Goal: Complete application form

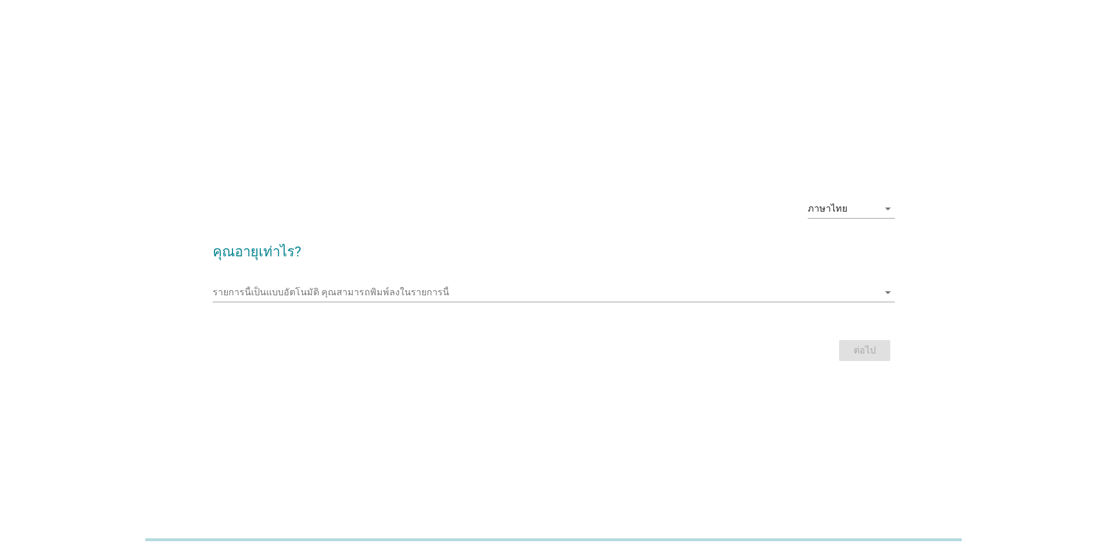
click at [568, 313] on div at bounding box center [554, 309] width 683 height 7
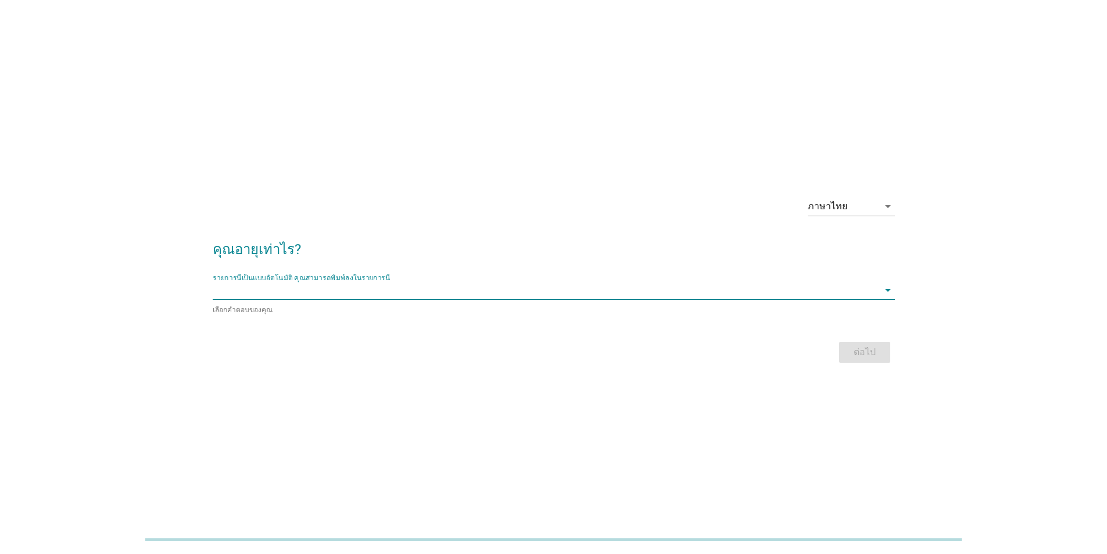
click at [565, 288] on input "รายการนี้เป็นแบบอัตโนมัติ คุณสามารถพิมพ์ลงในรายการนี้" at bounding box center [546, 290] width 666 height 19
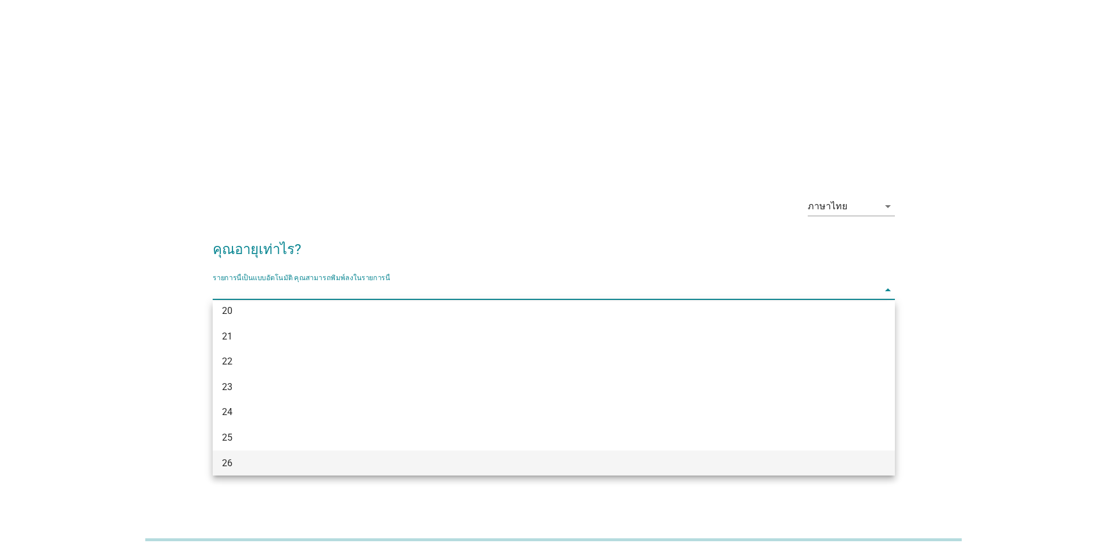
scroll to position [116, 0]
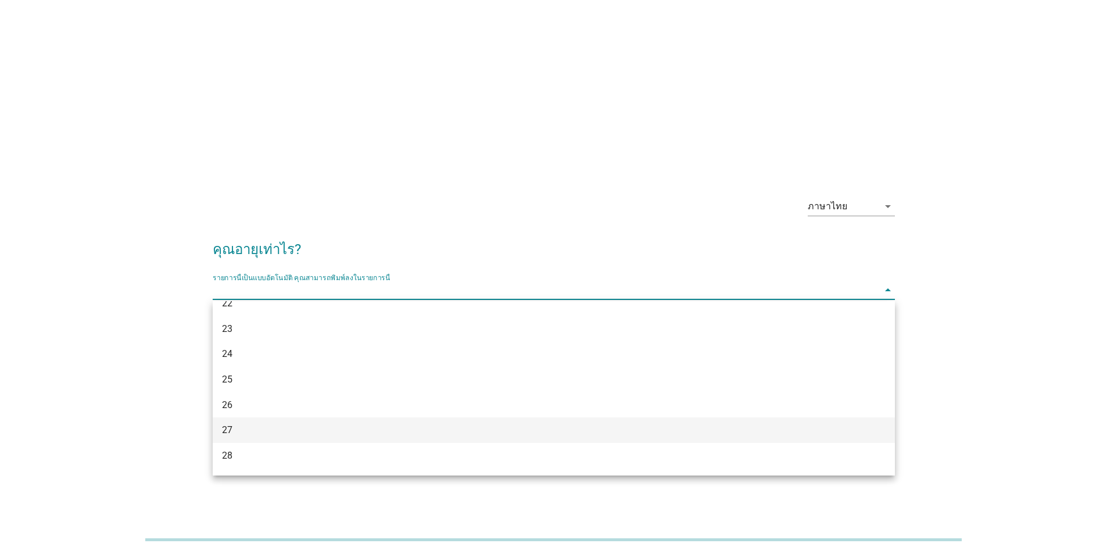
click at [246, 427] on div "27" at bounding box center [526, 430] width 609 height 14
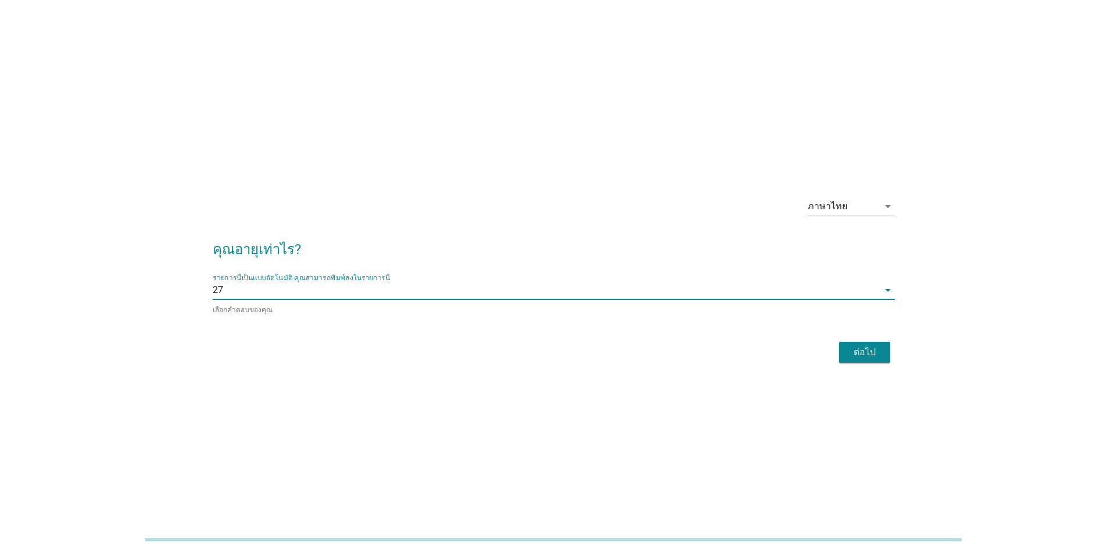
click at [855, 360] on button "ต่อไป" at bounding box center [864, 352] width 51 height 21
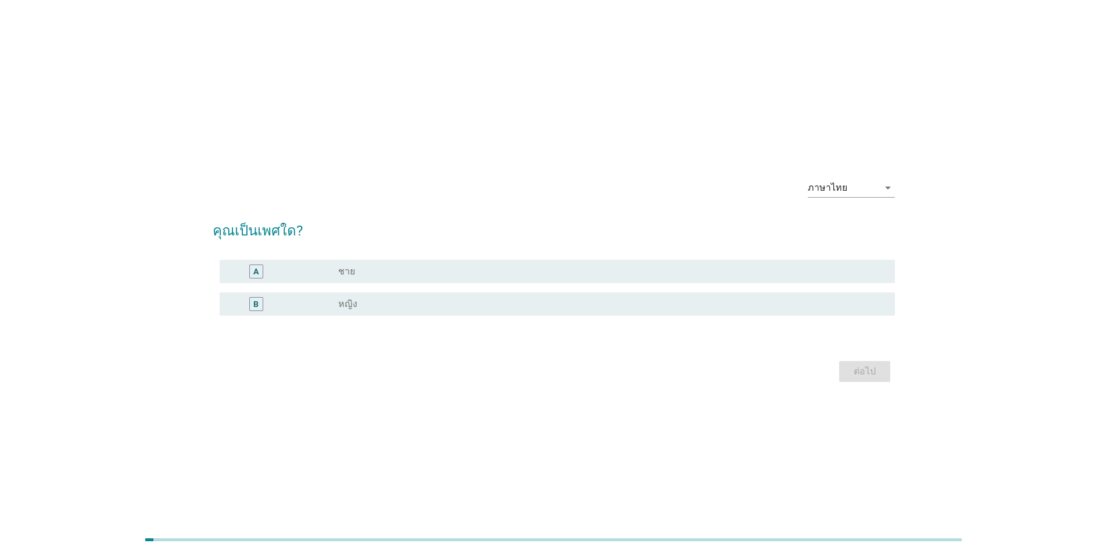
click at [319, 301] on div "B" at bounding box center [283, 304] width 109 height 14
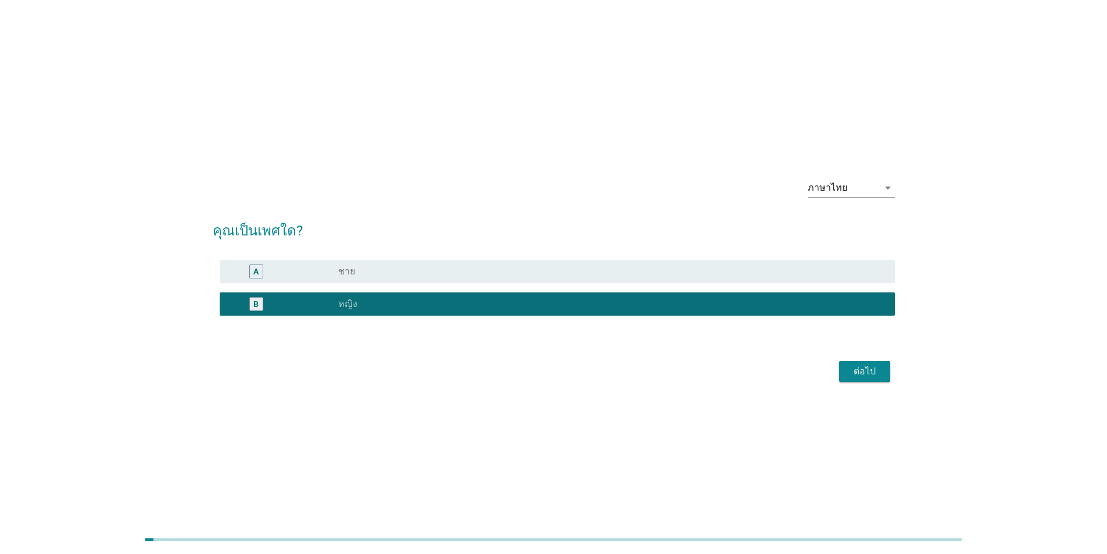
click at [856, 373] on div "ต่อไป" at bounding box center [865, 372] width 33 height 14
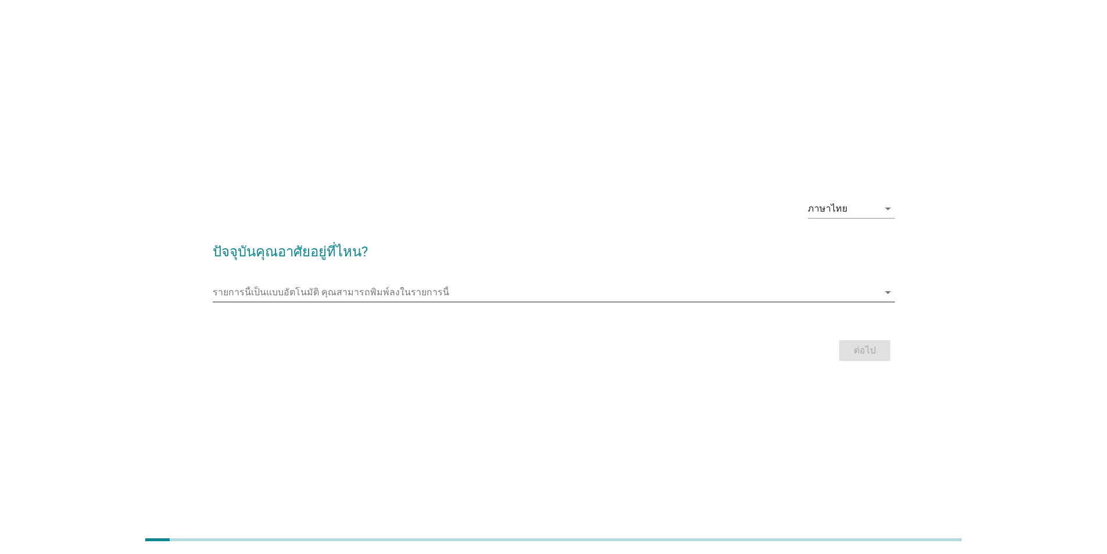
click at [267, 296] on input "รายการนี้เป็นแบบอัตโนมัติ คุณสามารถพิมพ์ลงในรายการนี้" at bounding box center [546, 292] width 666 height 19
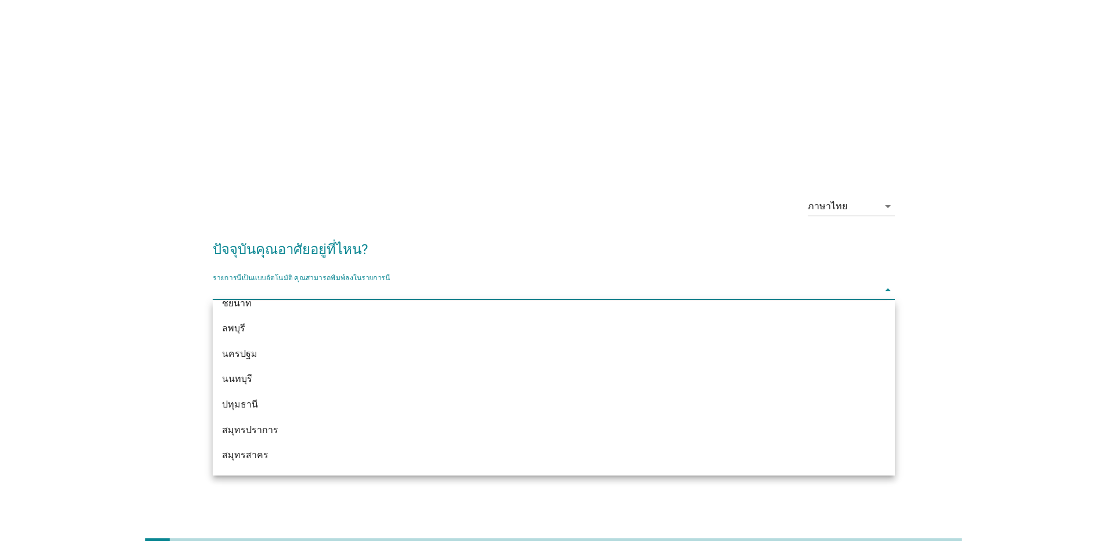
scroll to position [1046, 0]
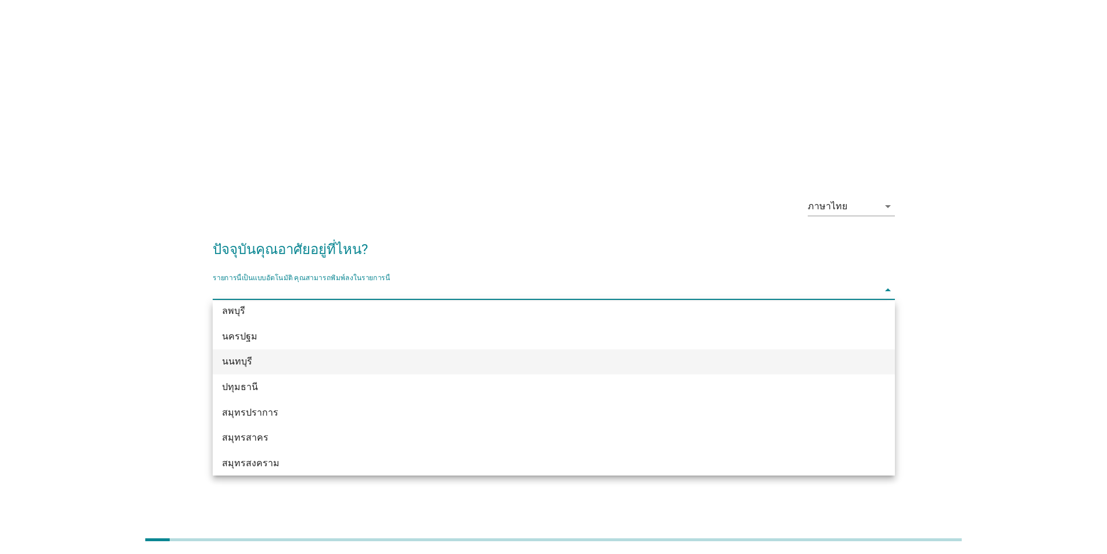
click at [267, 363] on div "นนทบุรี" at bounding box center [526, 362] width 609 height 14
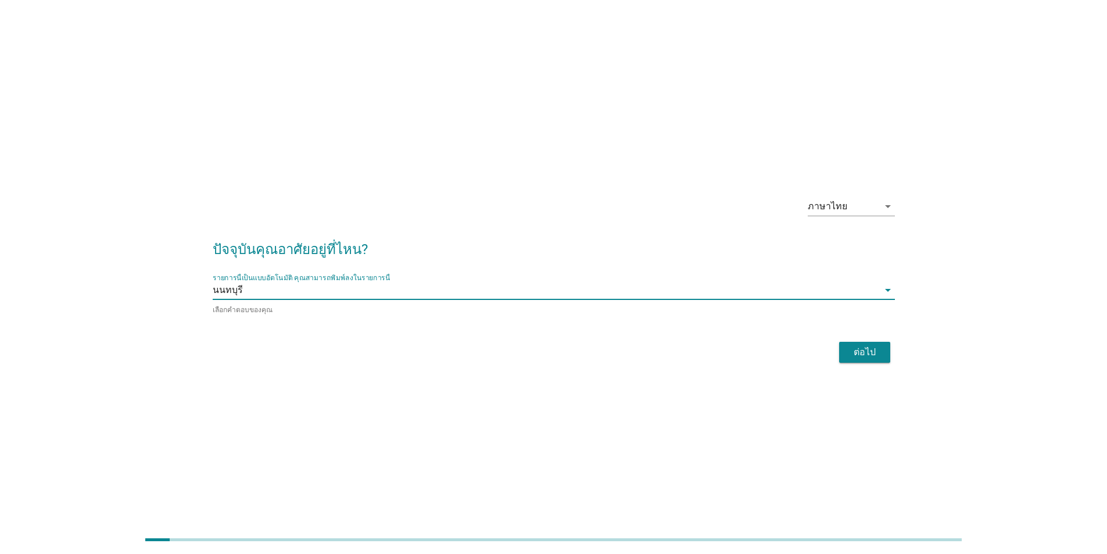
click at [869, 354] on div "ต่อไป" at bounding box center [865, 352] width 33 height 14
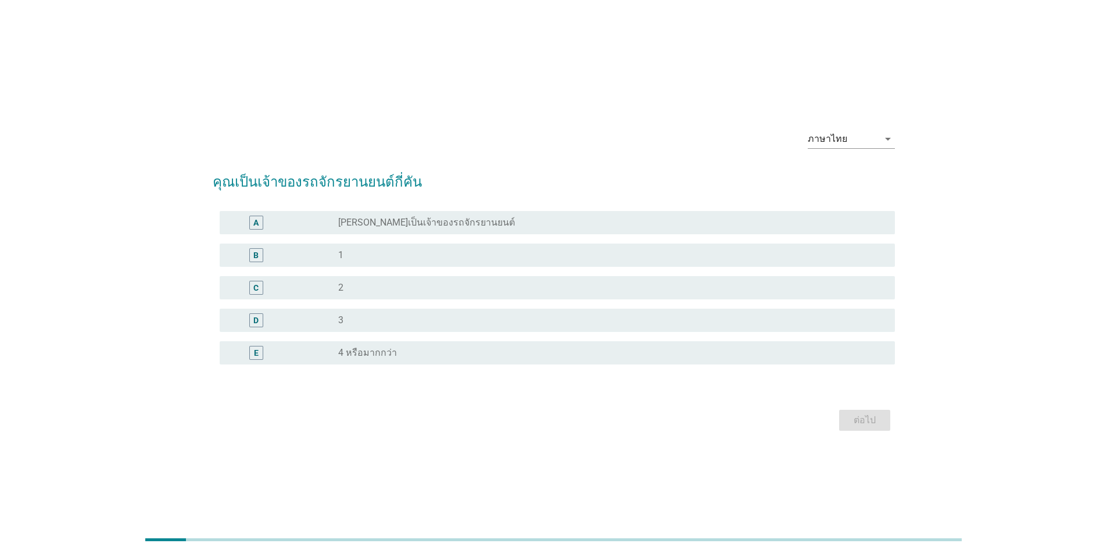
click at [338, 254] on label "1" at bounding box center [340, 255] width 5 height 12
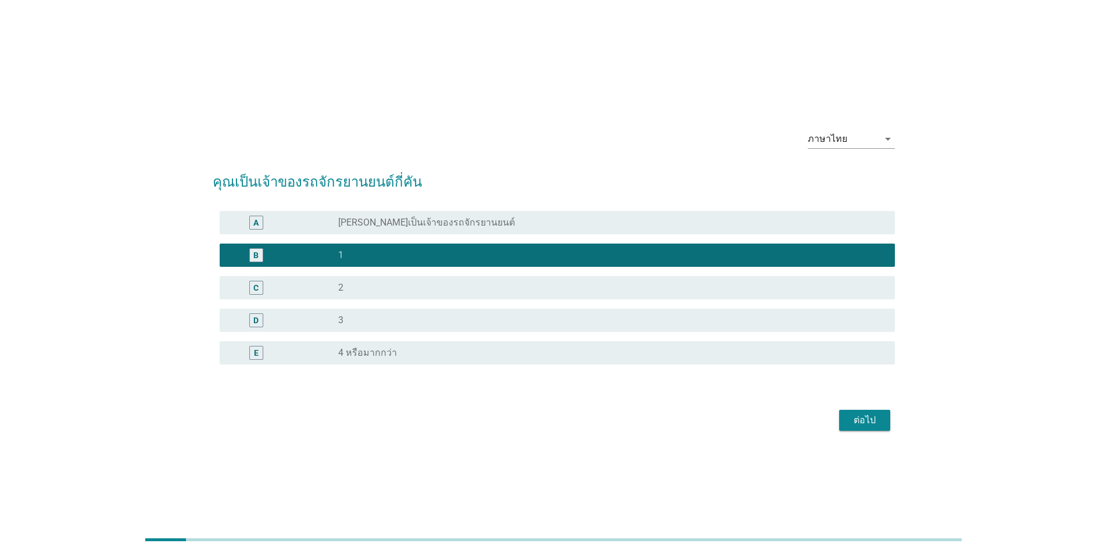
click at [852, 420] on div "ต่อไป" at bounding box center [865, 420] width 33 height 14
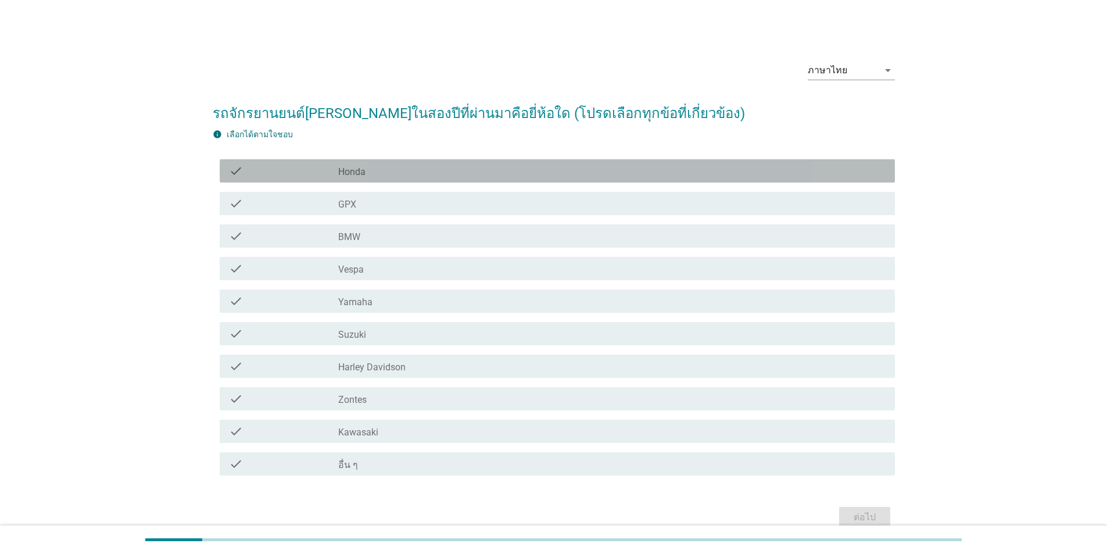
click at [390, 172] on div "check_box_outline_blank Honda" at bounding box center [612, 171] width 548 height 14
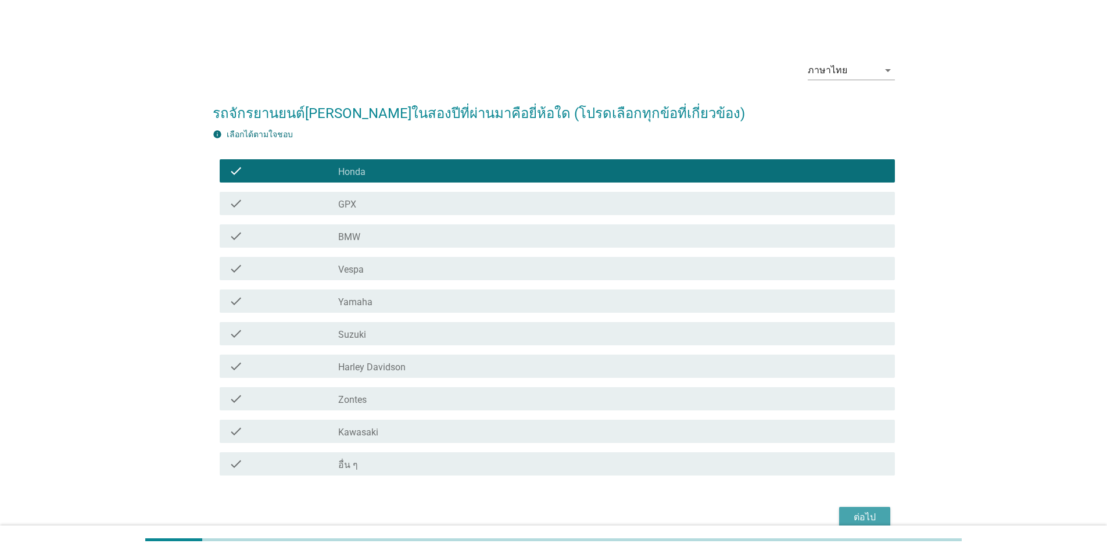
click at [863, 515] on div "ต่อไป" at bounding box center [865, 517] width 33 height 14
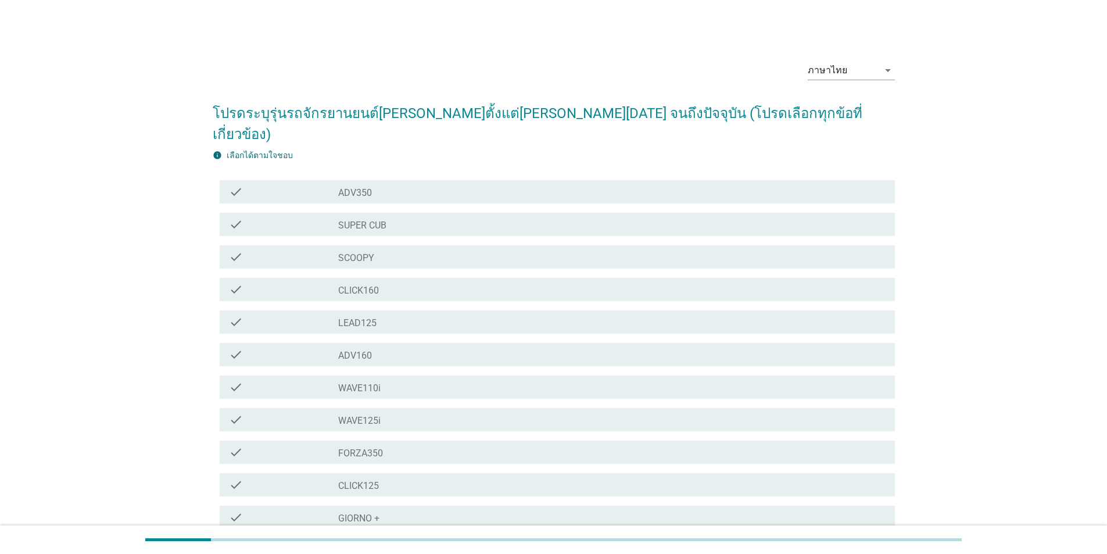
click at [421, 413] on div "check_box_outline_blank WAVE125i" at bounding box center [612, 420] width 548 height 14
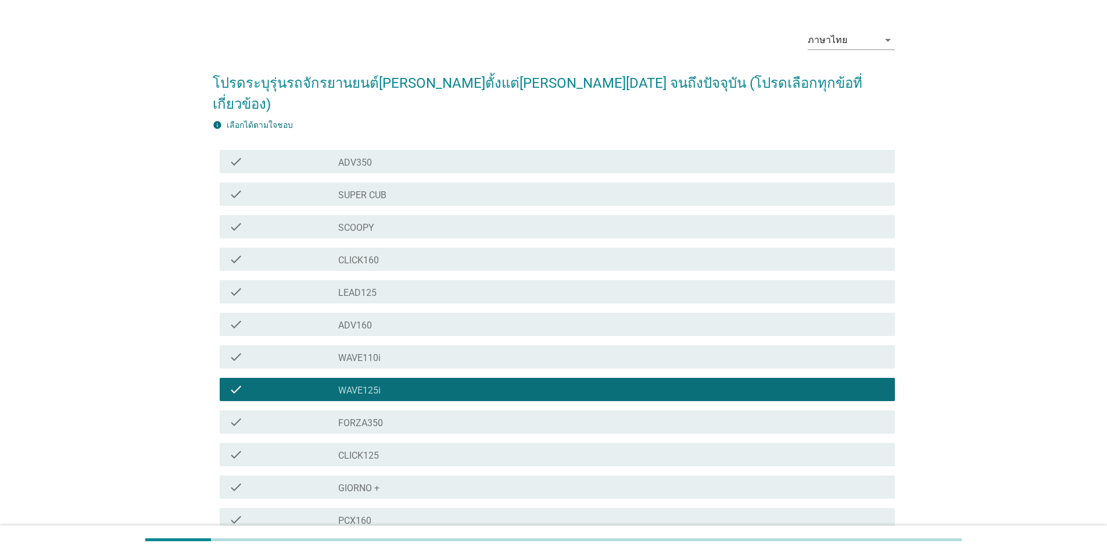
scroll to position [116, 0]
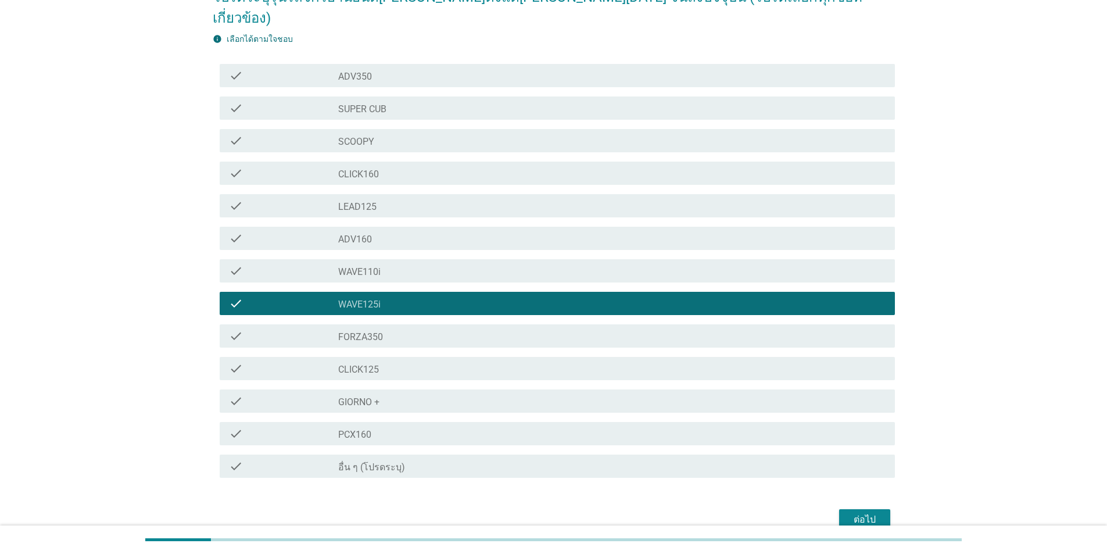
click at [866, 513] on div "ต่อไป" at bounding box center [865, 520] width 33 height 14
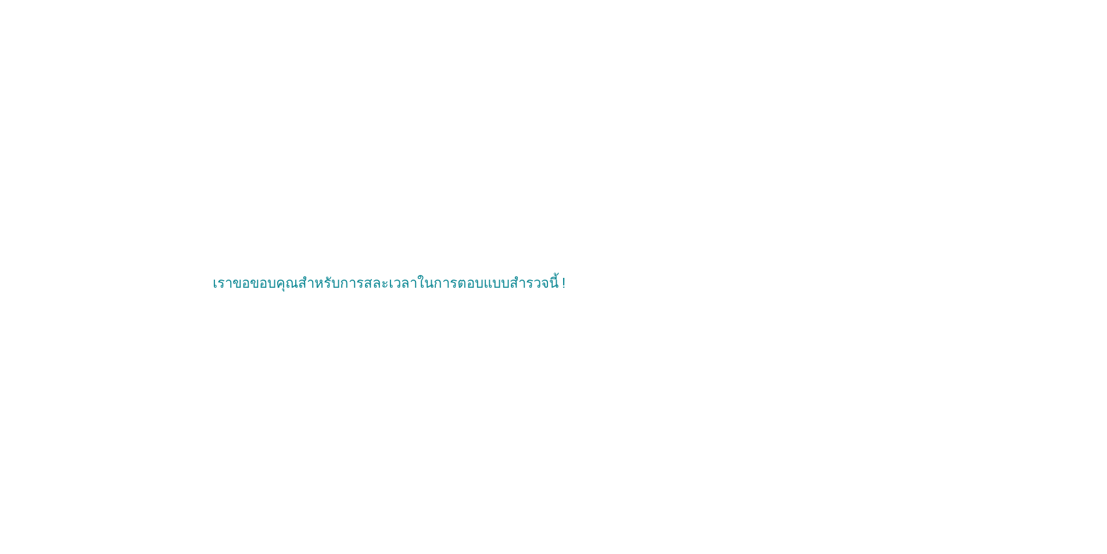
scroll to position [0, 0]
